Goal: Communication & Community: Connect with others

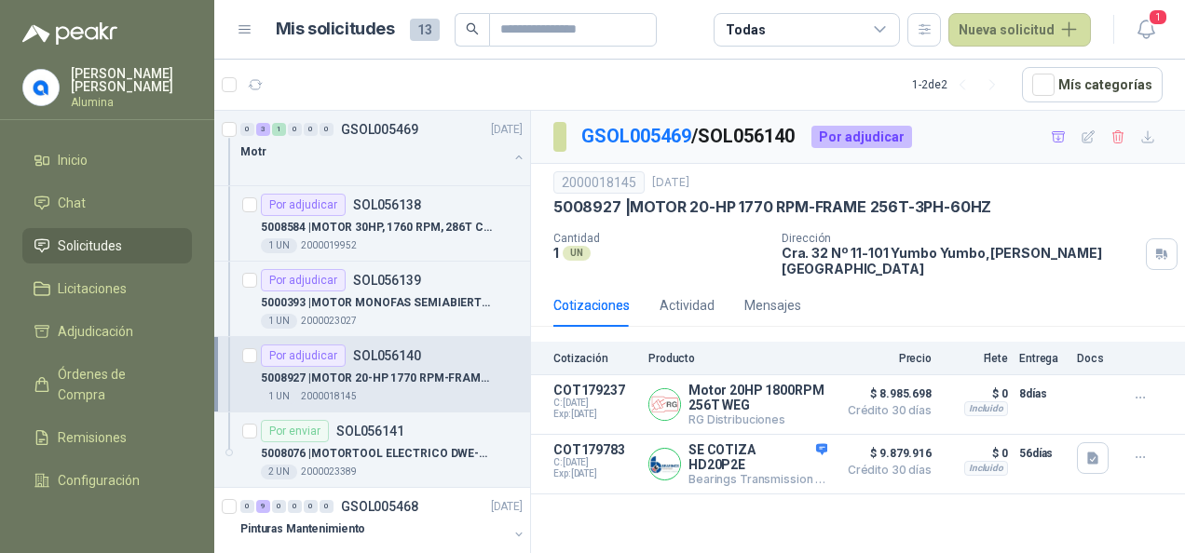
scroll to position [6, 0]
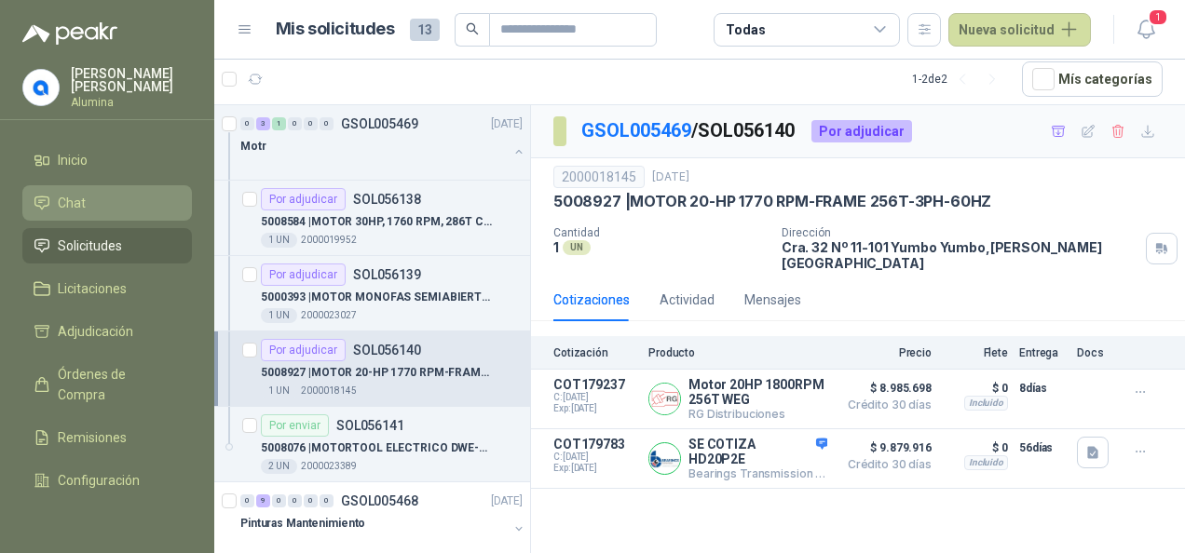
click at [91, 209] on li "Chat" at bounding box center [107, 203] width 147 height 20
